Goal: Transaction & Acquisition: Purchase product/service

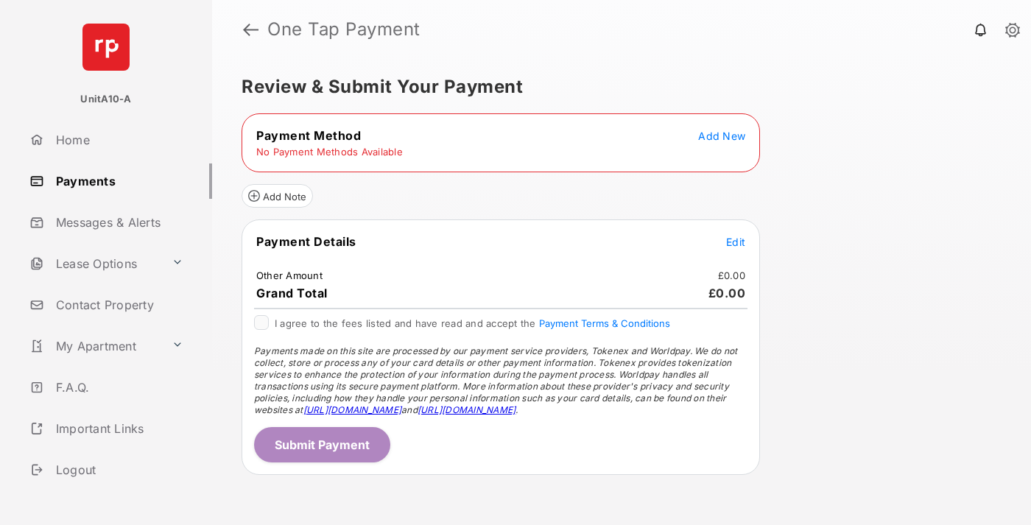
click at [722, 136] on span "Add New" at bounding box center [721, 136] width 47 height 13
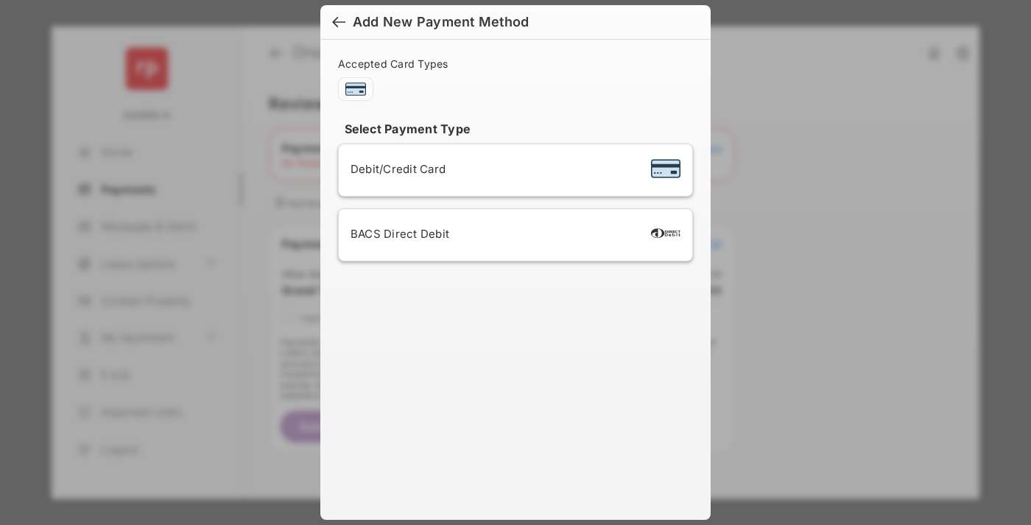
click at [394, 169] on span "Debit/Credit Card" at bounding box center [398, 169] width 95 height 14
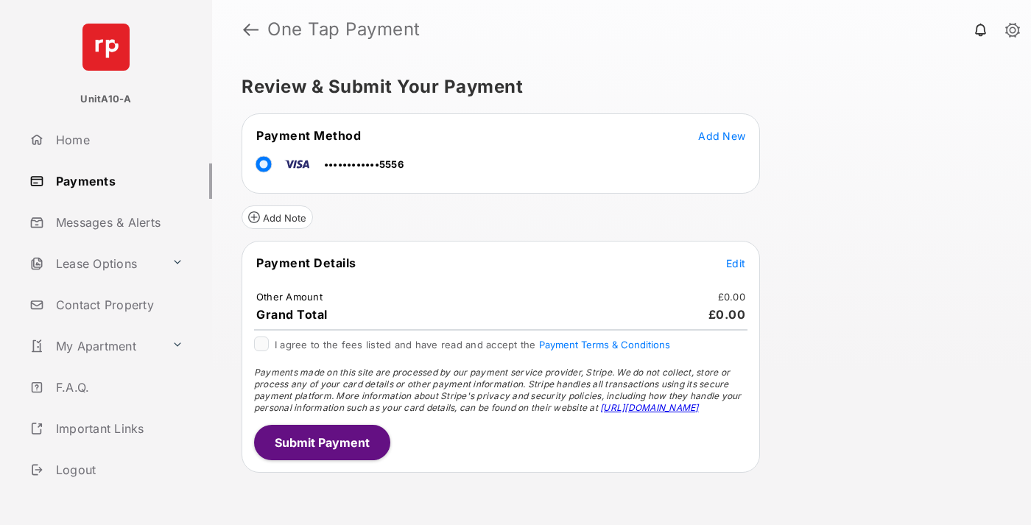
click at [736, 263] on span "Edit" at bounding box center [735, 263] width 19 height 13
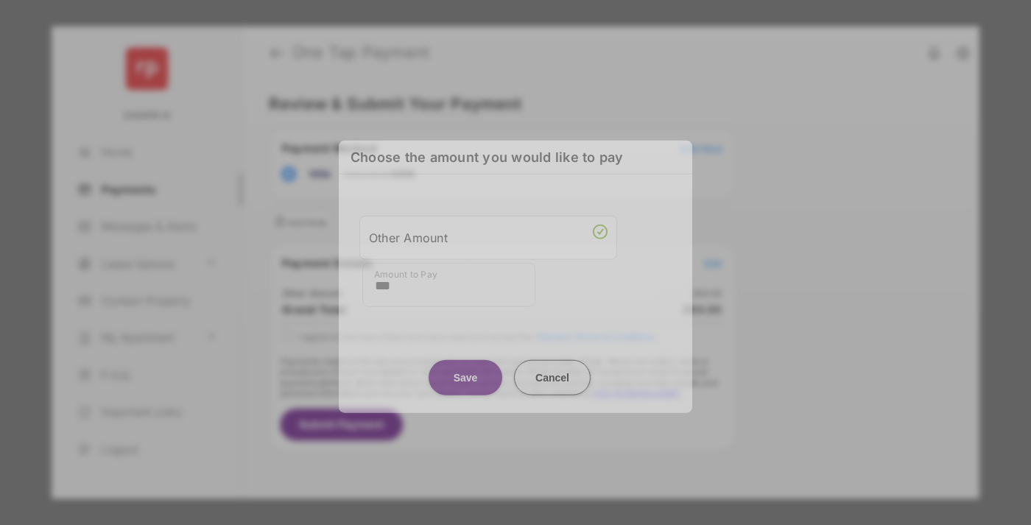
type input "***"
click at [466, 374] on button "Save" at bounding box center [466, 376] width 74 height 35
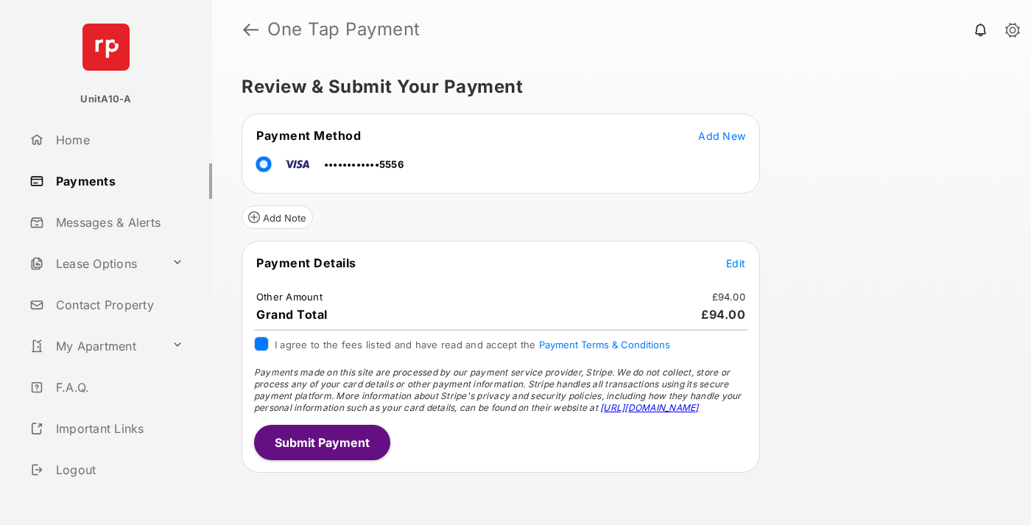
click at [321, 442] on button "Submit Payment" at bounding box center [322, 442] width 136 height 35
